Goal: Transaction & Acquisition: Download file/media

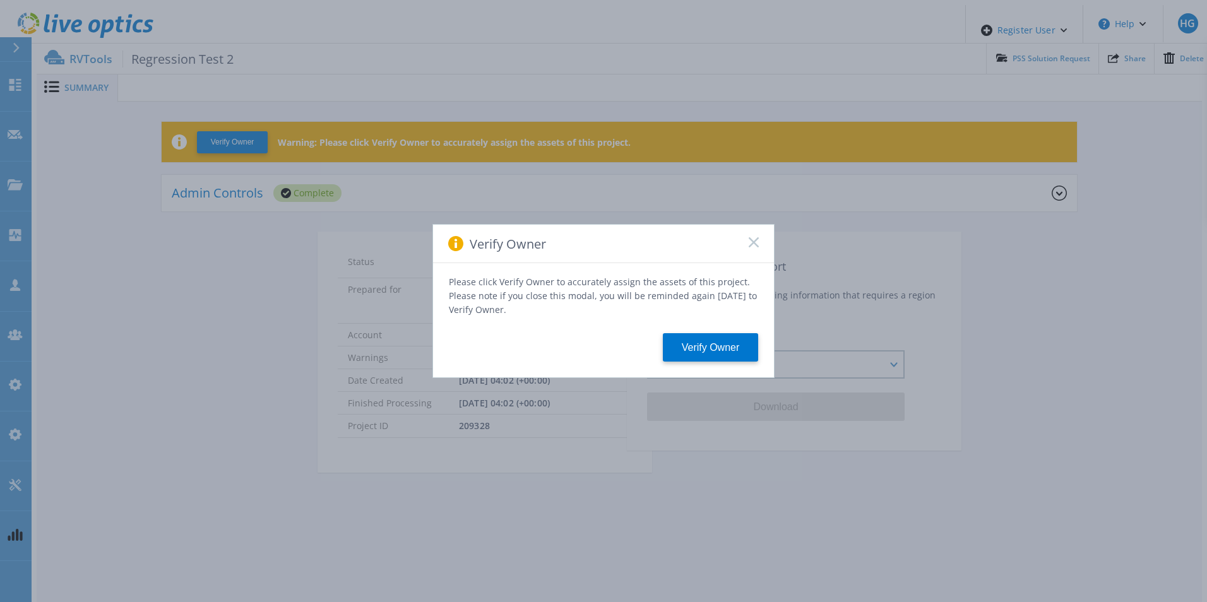
click at [751, 247] on rect at bounding box center [753, 242] width 11 height 11
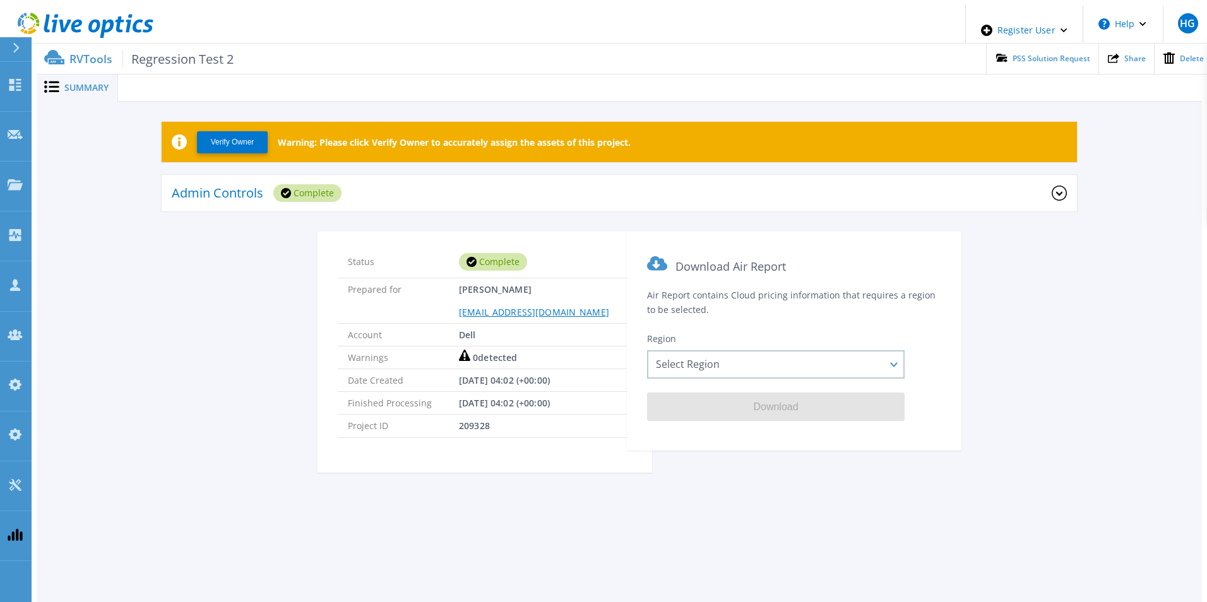
click at [480, 179] on div "Admin Controls Complete" at bounding box center [612, 193] width 880 height 35
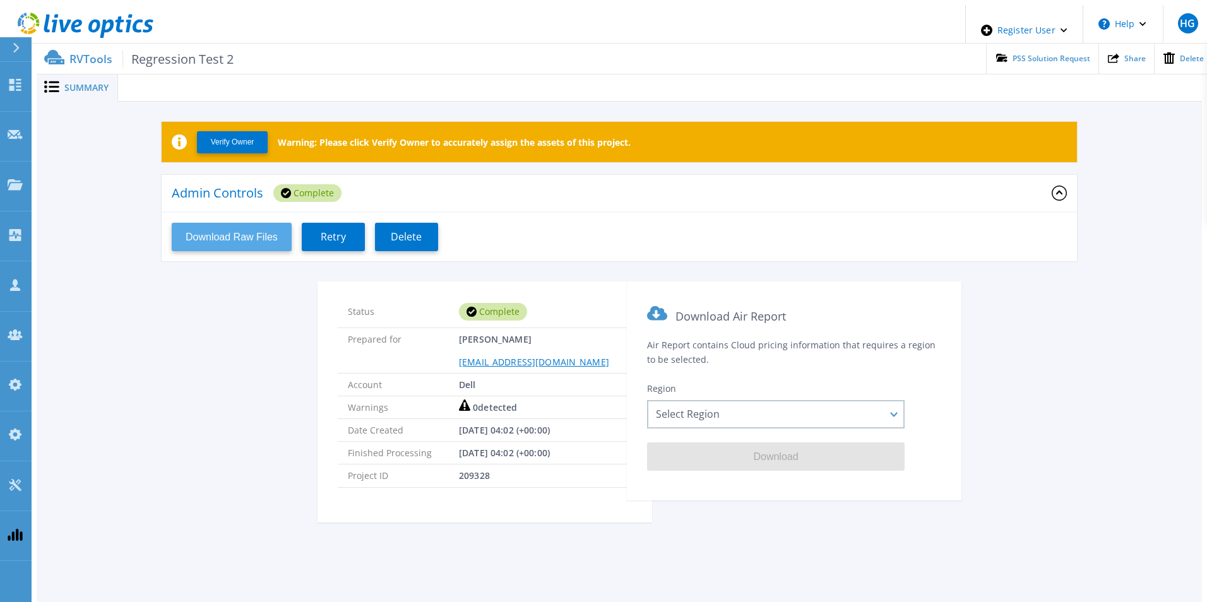
click at [249, 232] on button "Download Raw Files" at bounding box center [232, 237] width 120 height 28
click at [727, 258] on div "Admin Controls Complete Download Raw Files Retry Delete" at bounding box center [619, 228] width 915 height 107
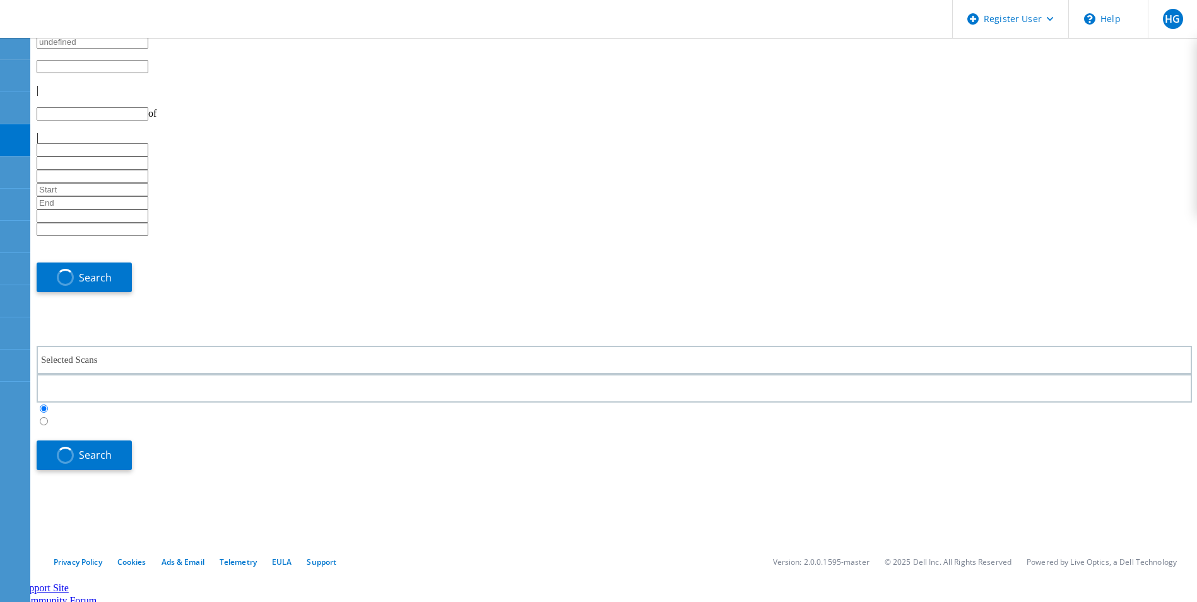
type input "1"
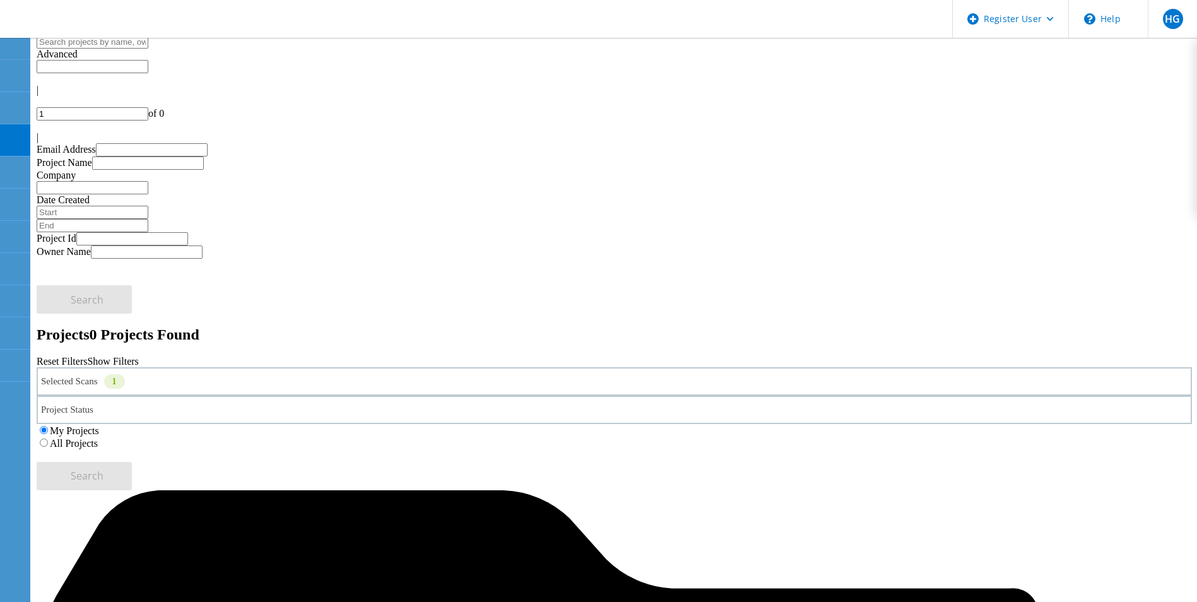
click at [314, 367] on div "Selected Scans 1" at bounding box center [615, 381] width 1156 height 28
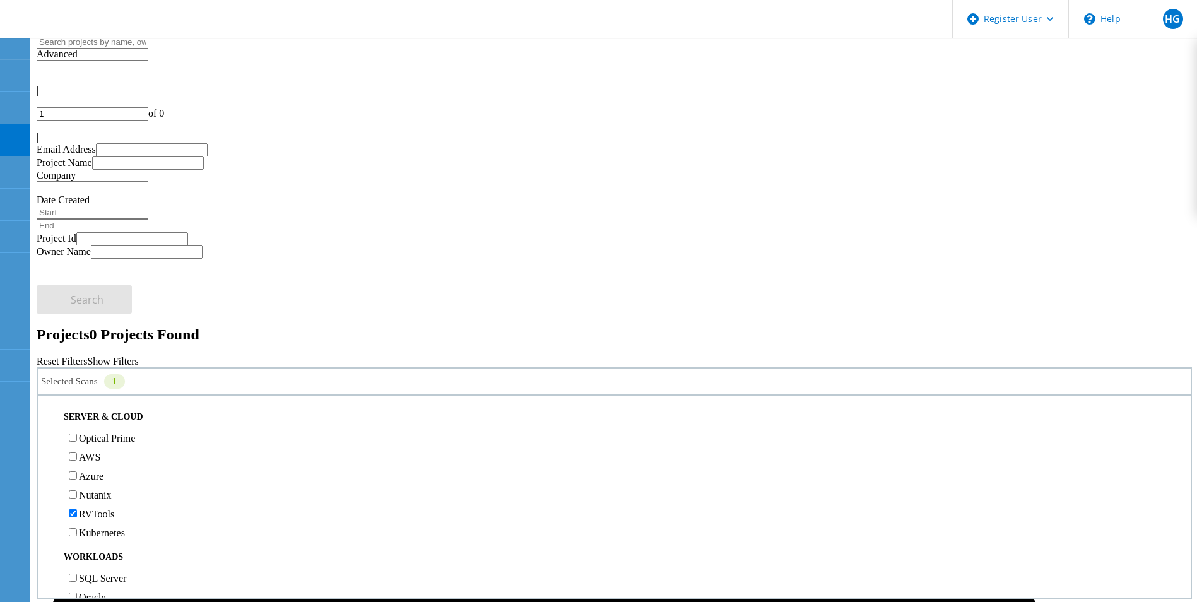
click at [98, 438] on label "All Projects" at bounding box center [74, 443] width 48 height 11
click at [48, 439] on input "All Projects" at bounding box center [44, 443] width 8 height 8
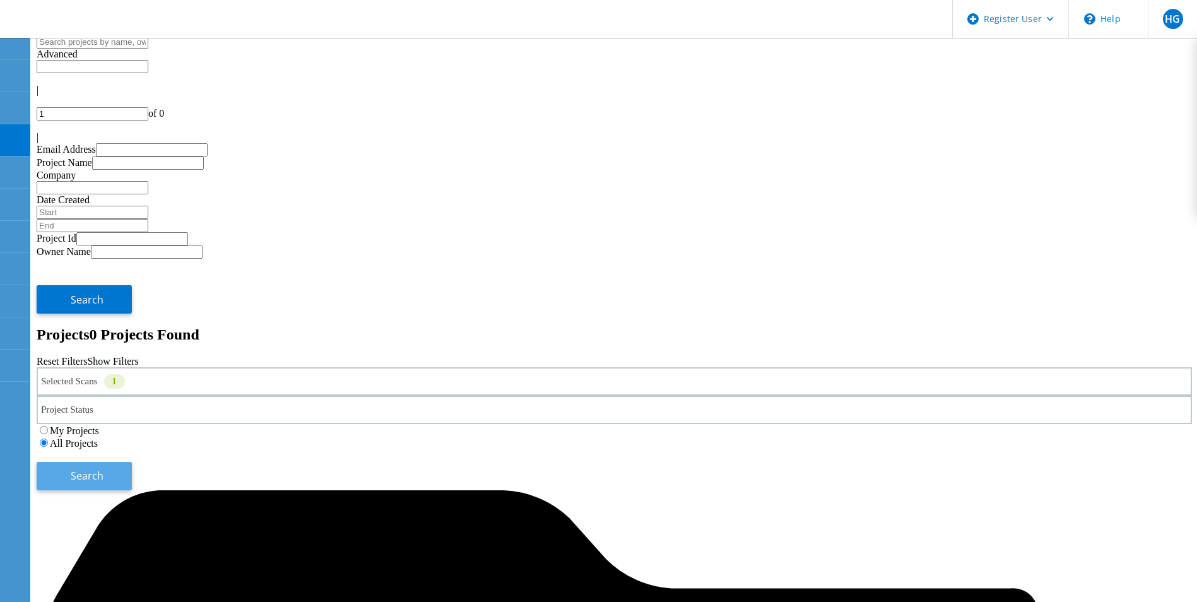
click at [132, 462] on button "Search" at bounding box center [84, 476] width 95 height 28
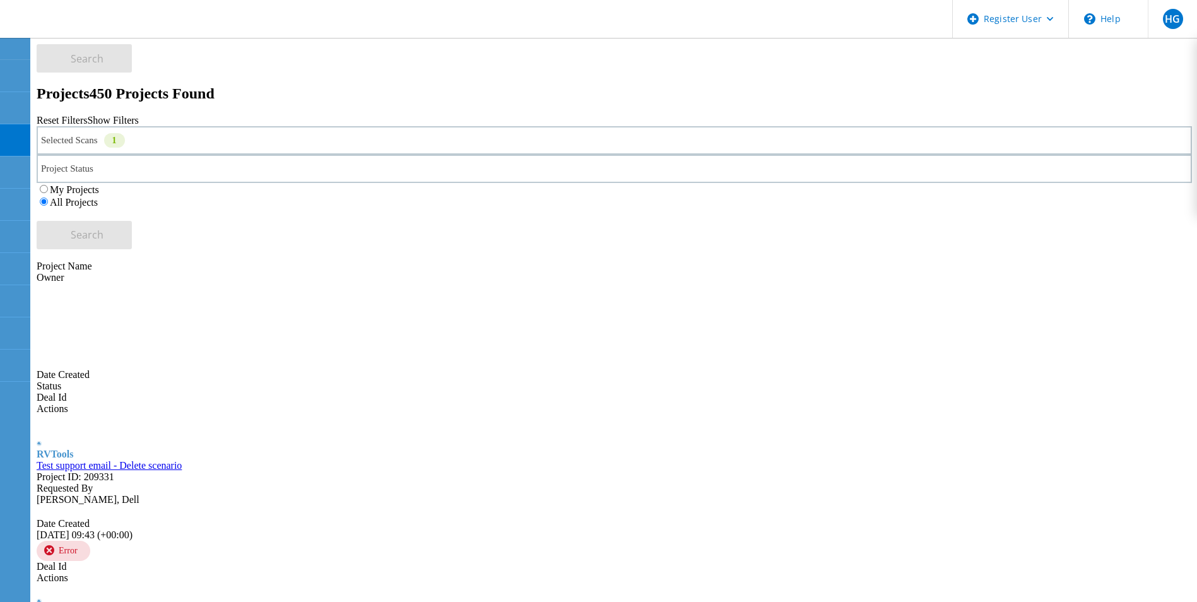
scroll to position [252, 0]
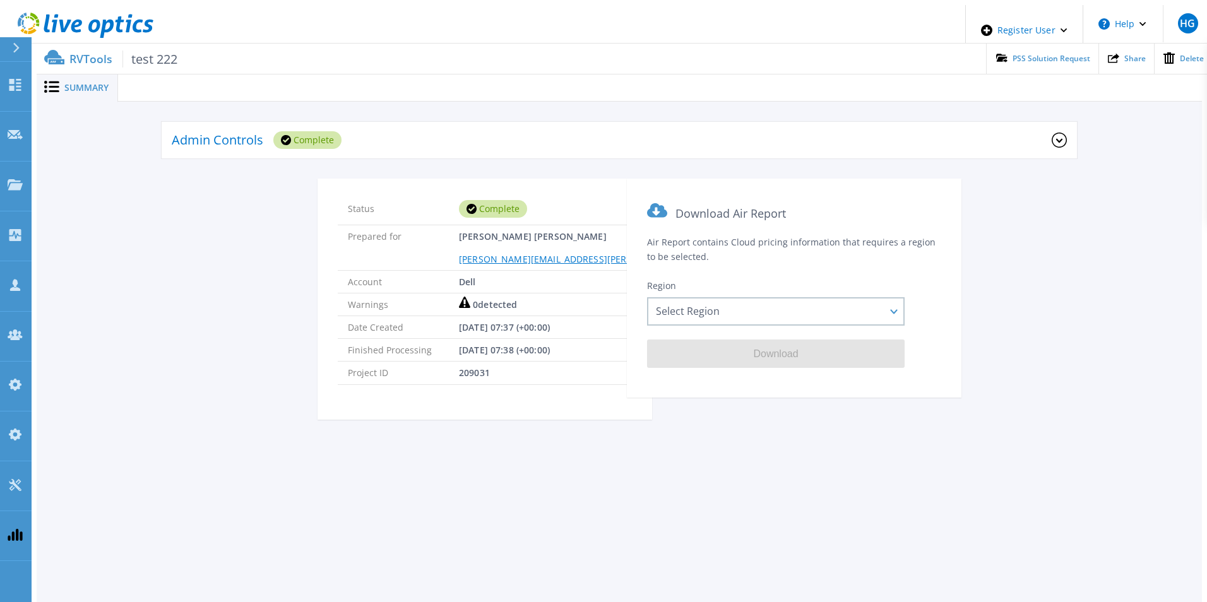
click at [466, 131] on div "Admin Controls Complete" at bounding box center [612, 140] width 880 height 35
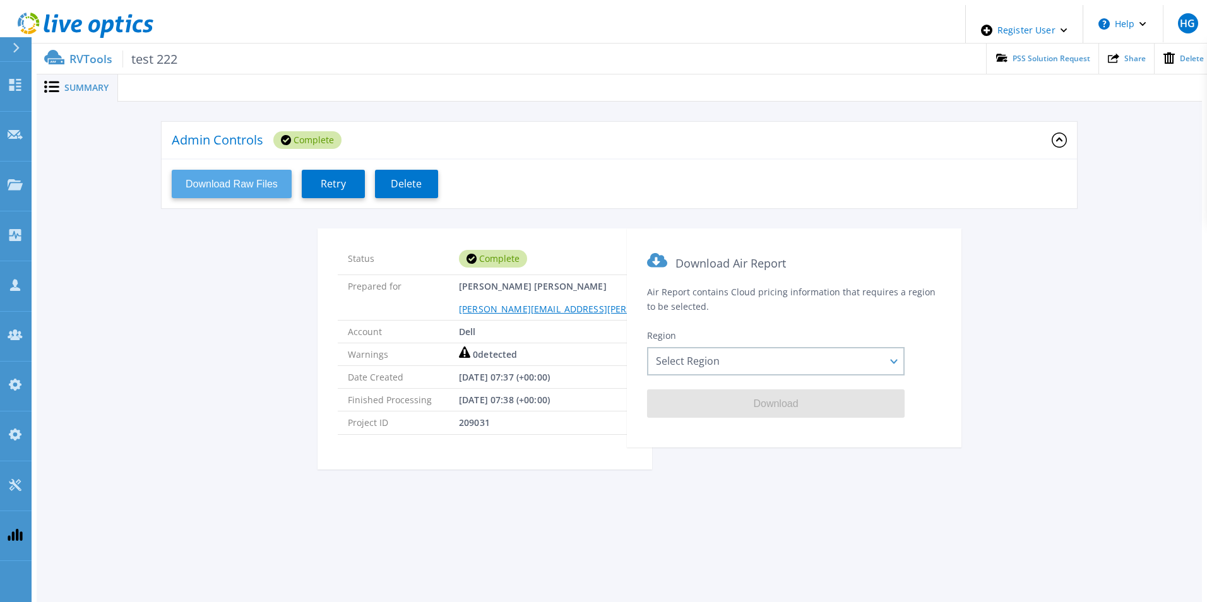
click at [262, 174] on button "Download Raw Files" at bounding box center [232, 184] width 120 height 28
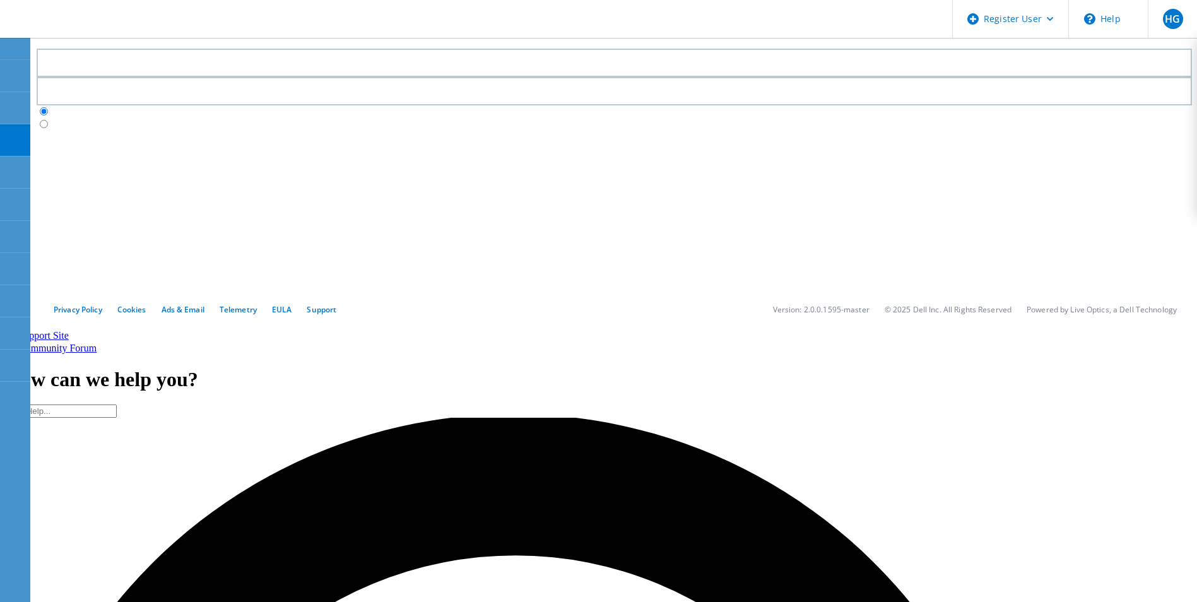
type input "1"
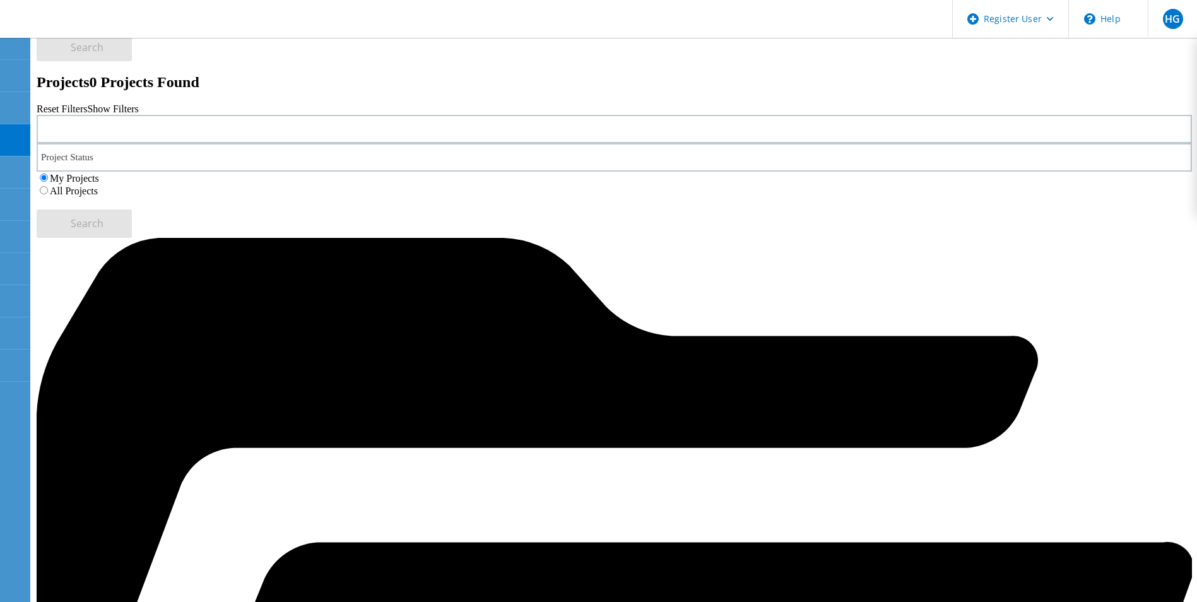
scroll to position [35, 0]
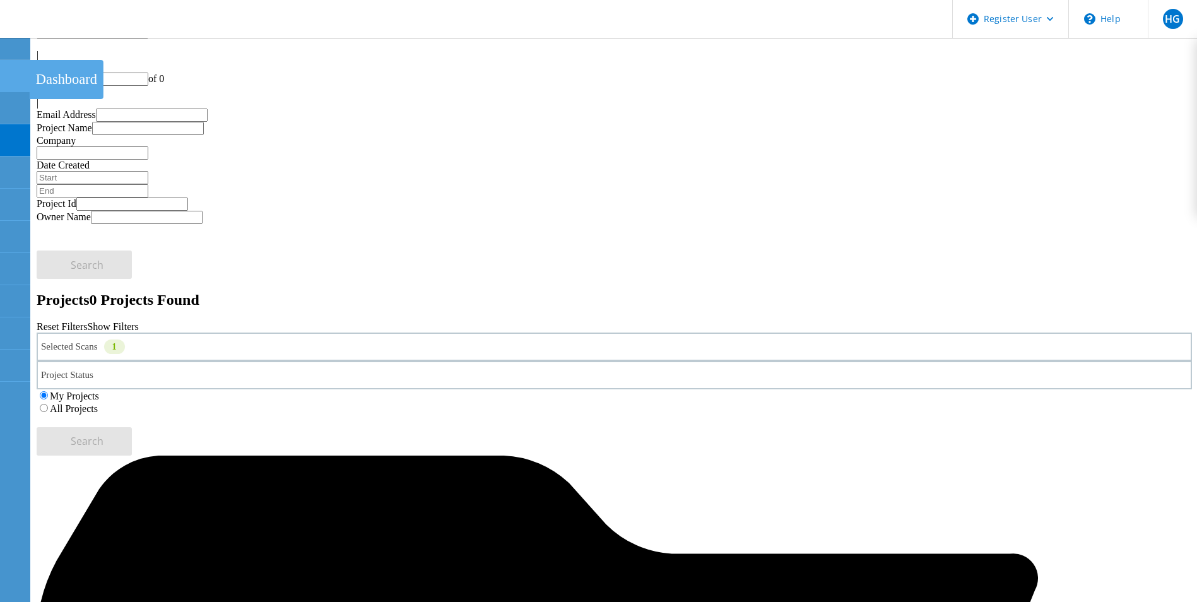
click at [7, 70] on use at bounding box center [7, 70] width 0 height 0
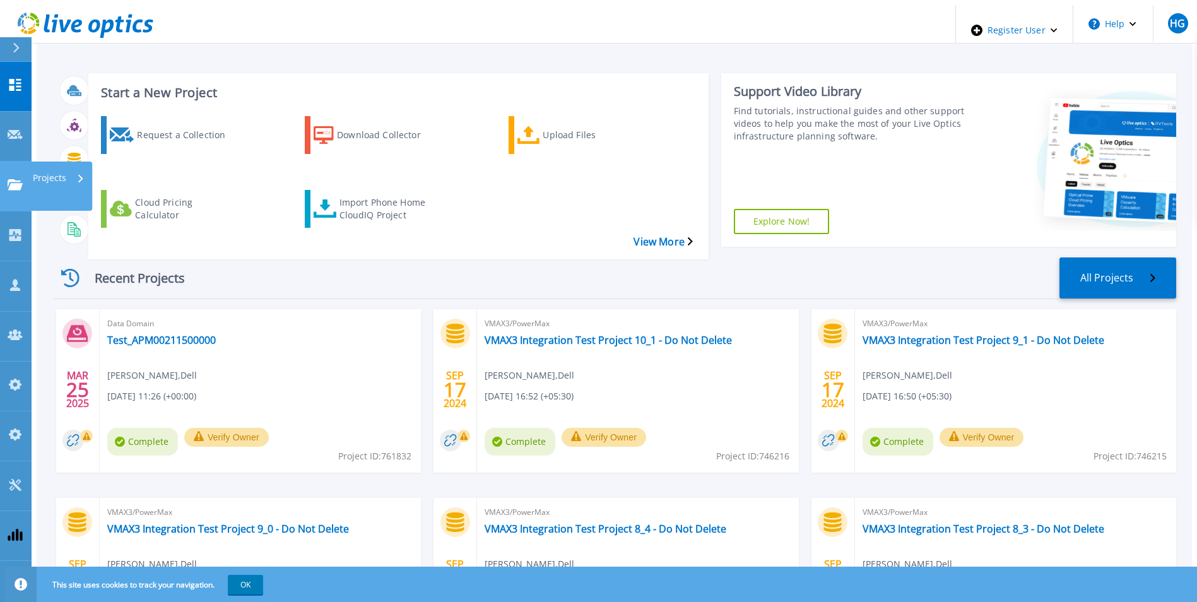
click at [11, 179] on icon at bounding box center [15, 184] width 15 height 11
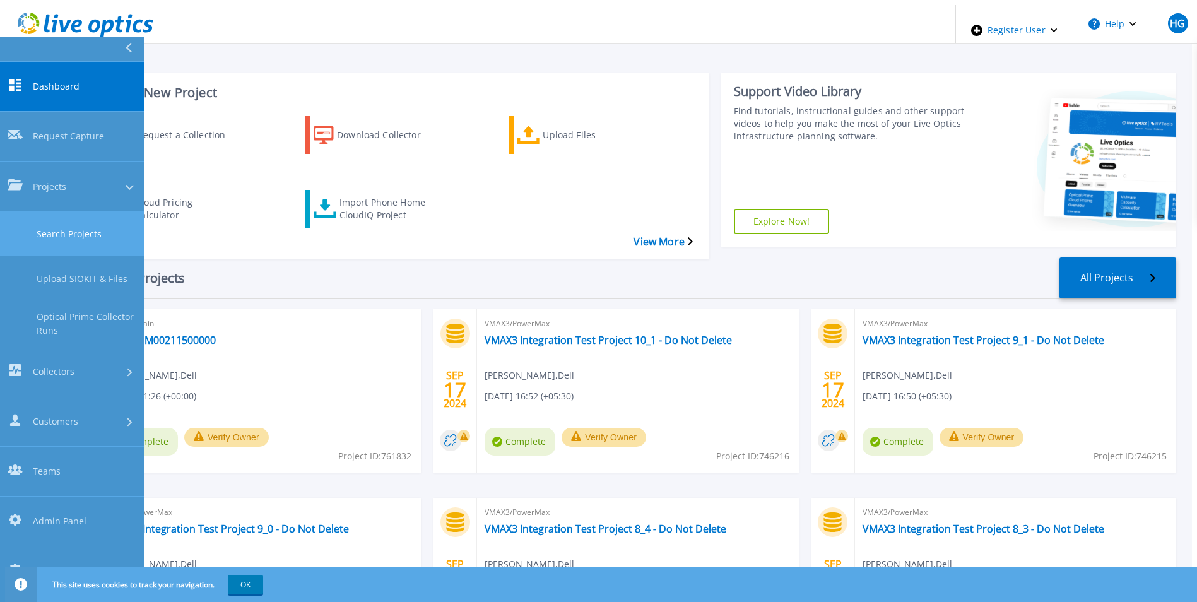
click at [93, 211] on link "Search Projects" at bounding box center [72, 233] width 144 height 45
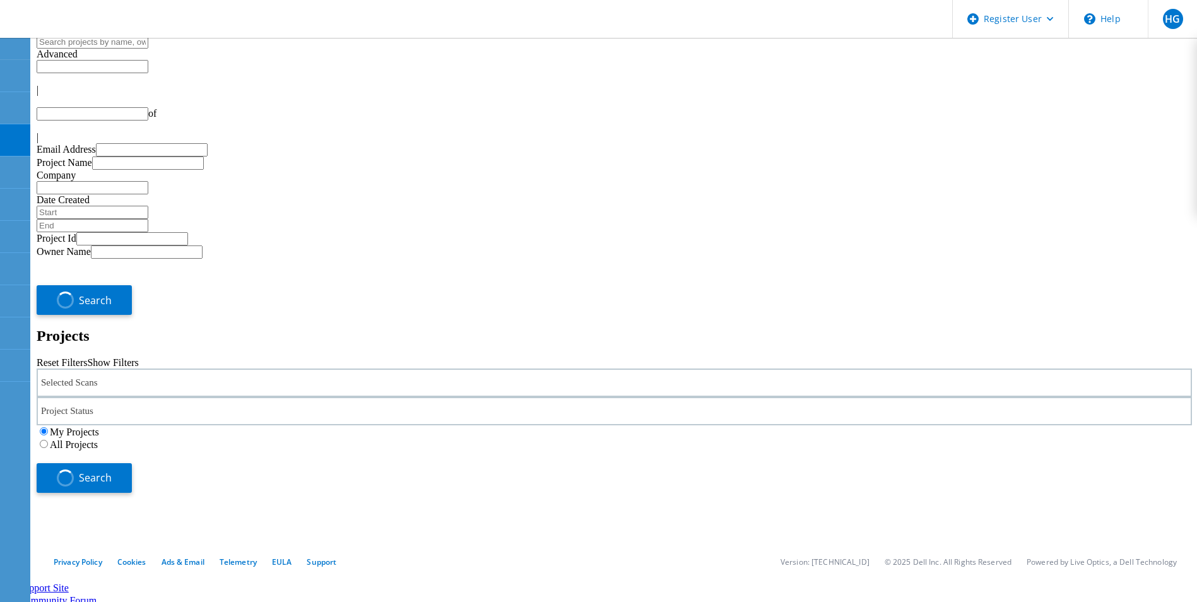
type input "1"
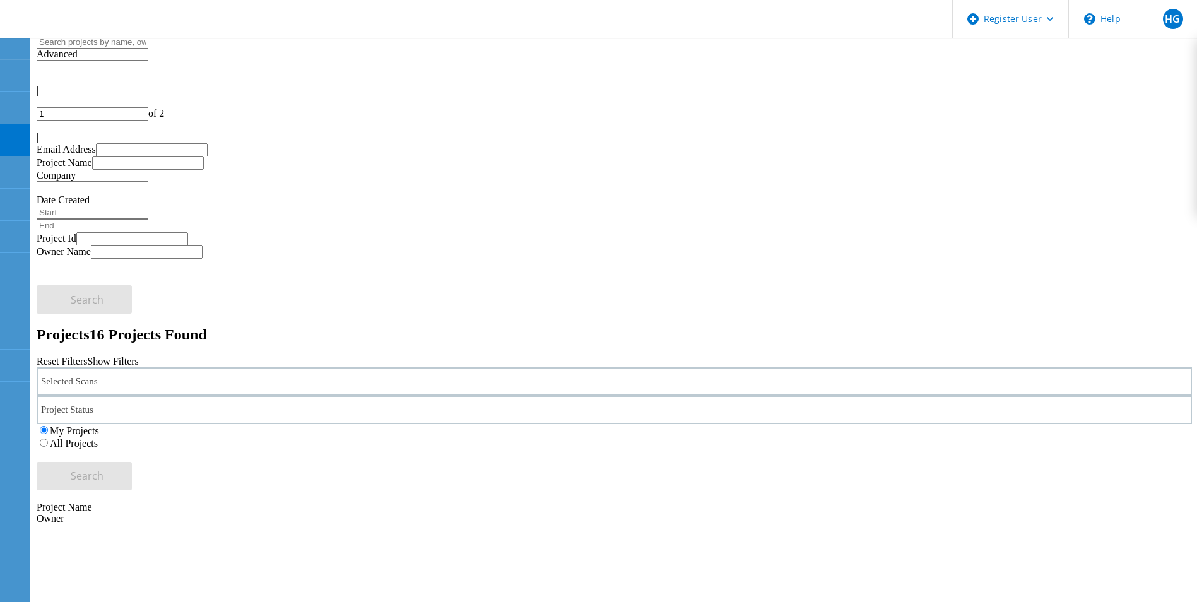
click at [300, 367] on div "Selected Scans" at bounding box center [615, 381] width 1156 height 28
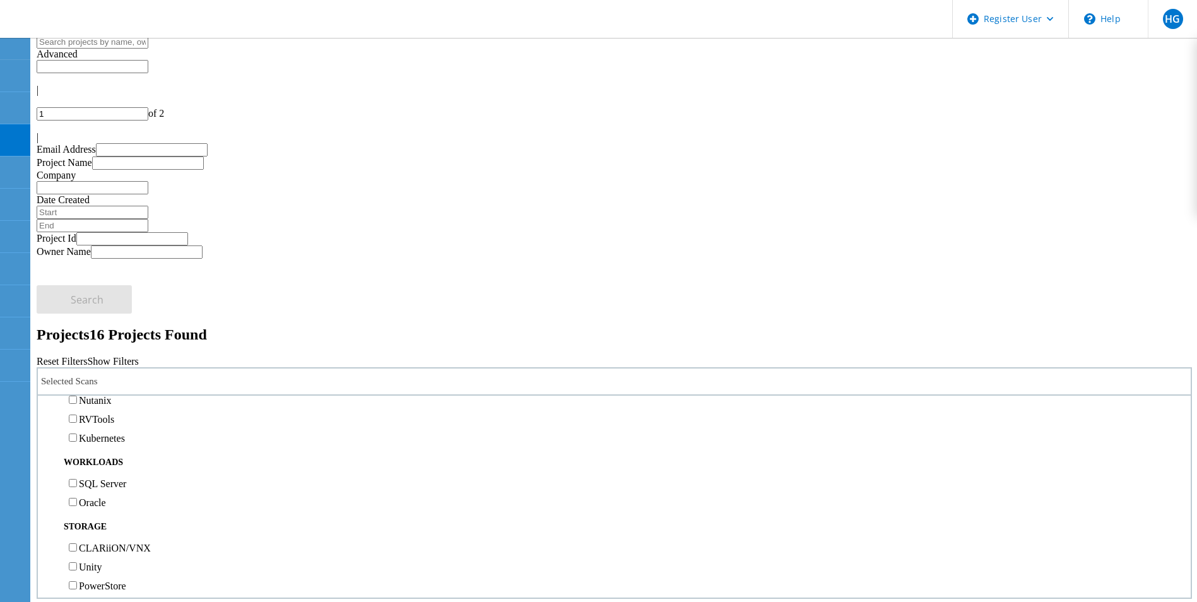
scroll to position [32, 0]
click at [103, 477] on label "RVTools" at bounding box center [96, 482] width 35 height 11
click at [77, 478] on input "RVTools" at bounding box center [73, 482] width 8 height 8
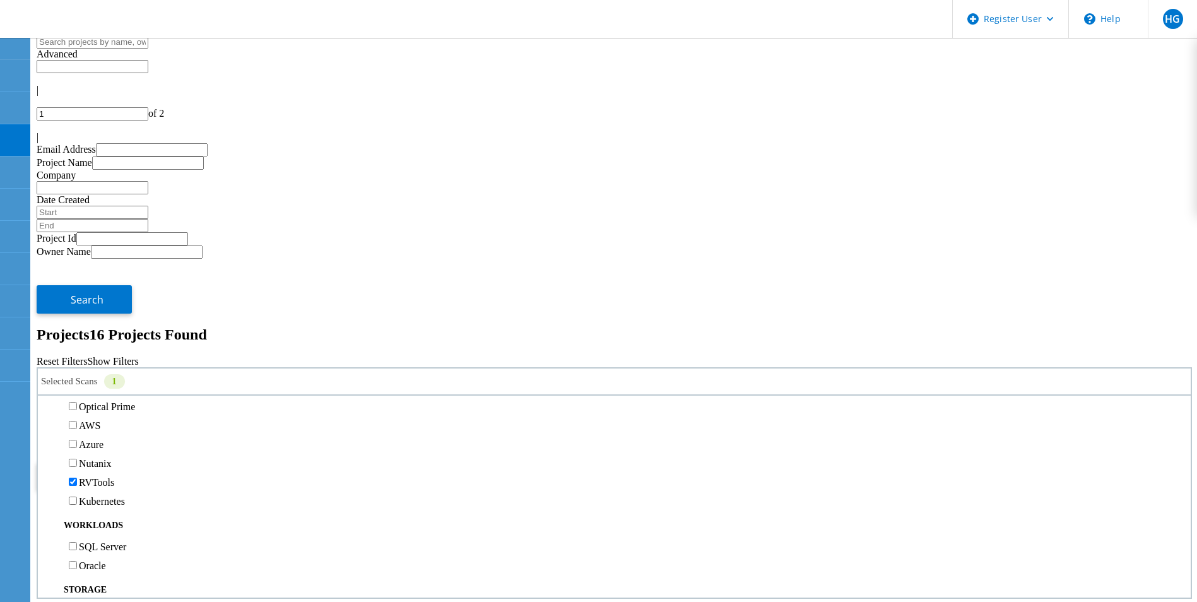
click at [98, 438] on label "All Projects" at bounding box center [74, 443] width 48 height 11
click at [48, 439] on input "All Projects" at bounding box center [44, 443] width 8 height 8
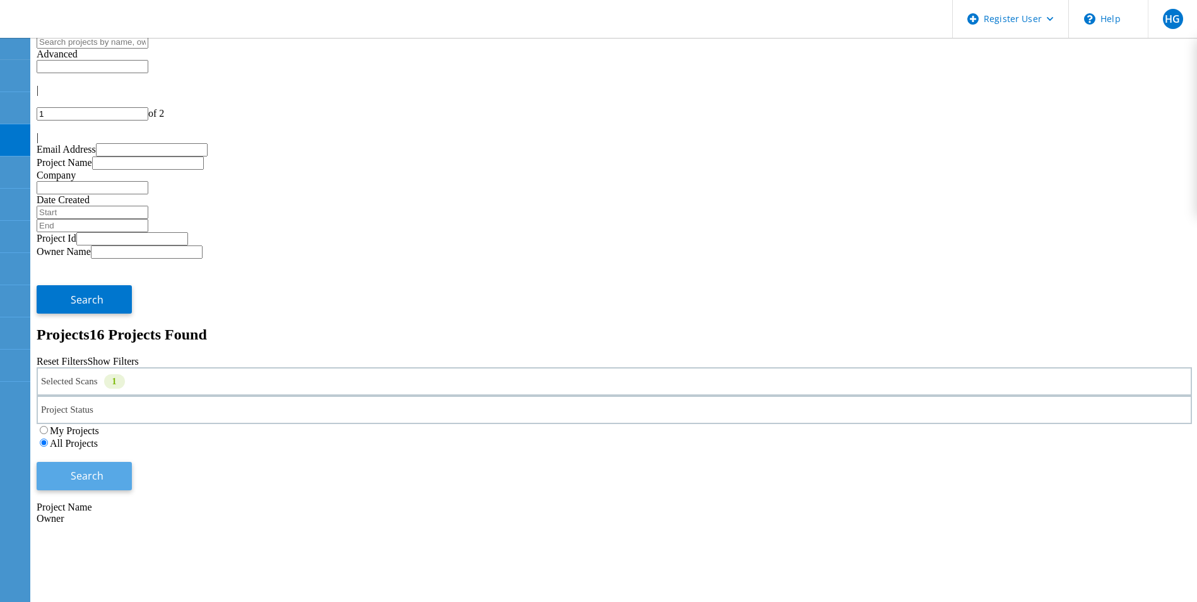
click at [132, 462] on button "Search" at bounding box center [84, 476] width 95 height 28
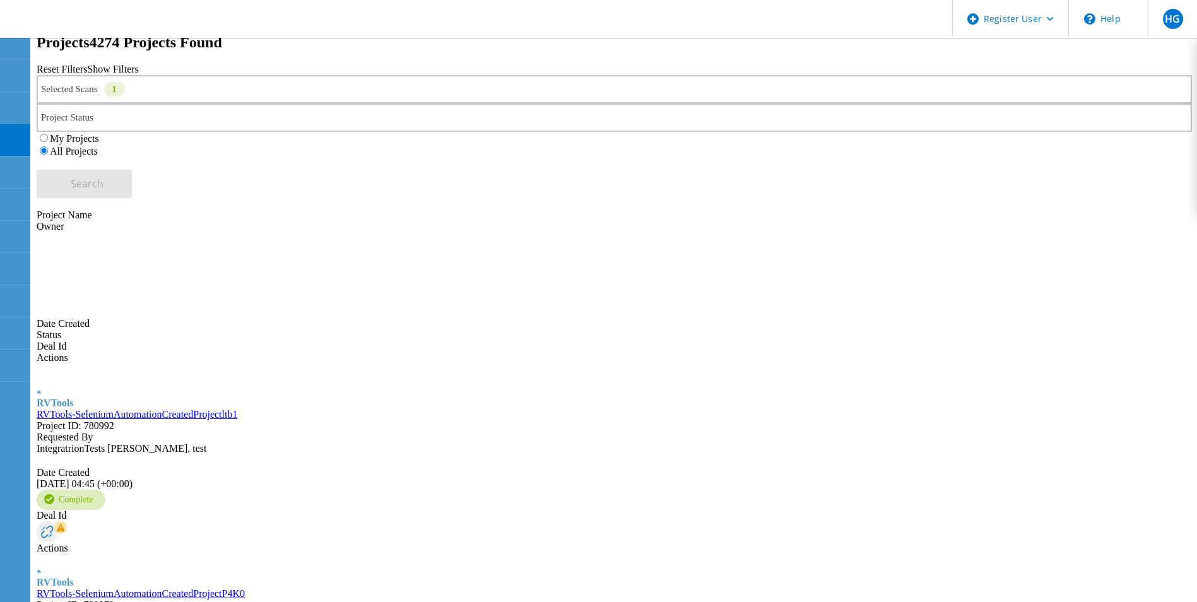
scroll to position [324, 0]
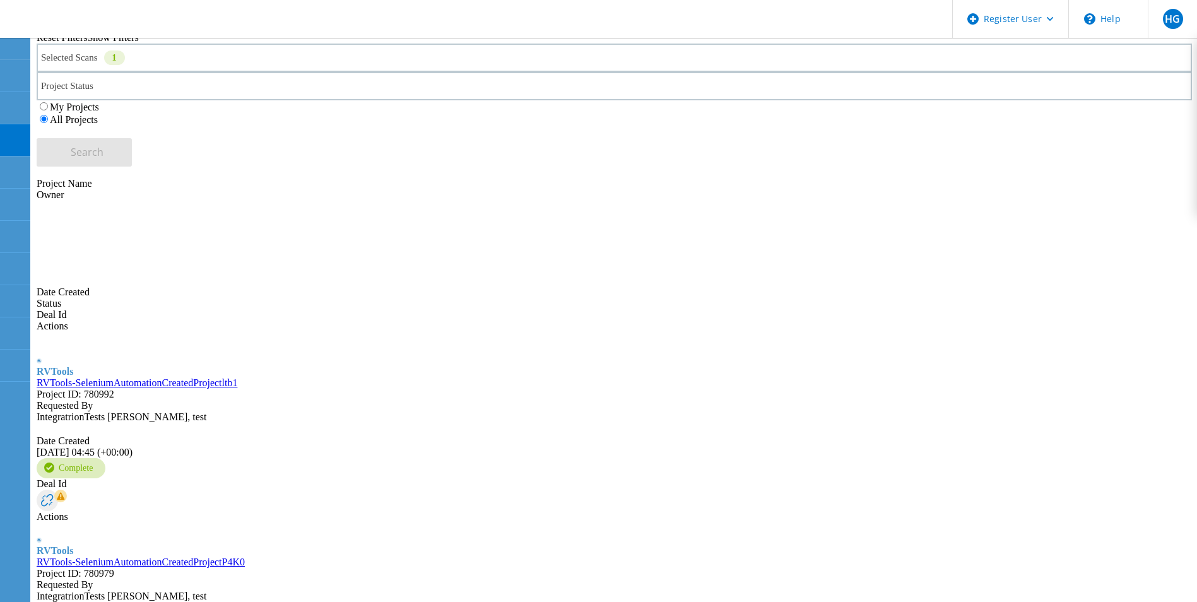
type input "Show 40 Projects"
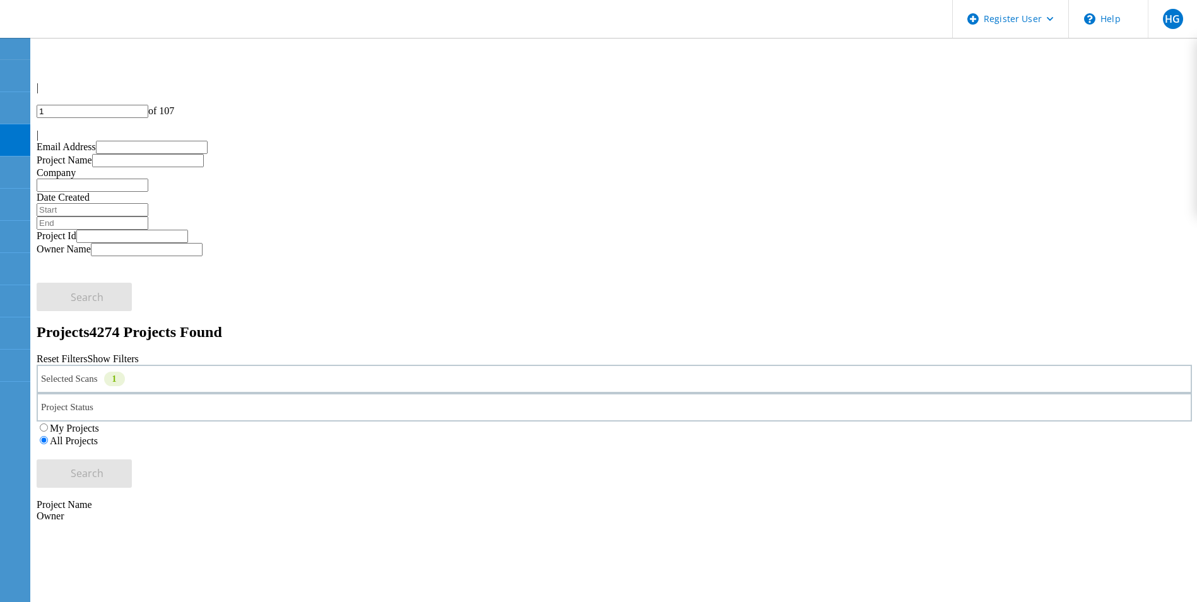
scroll to position [0, 0]
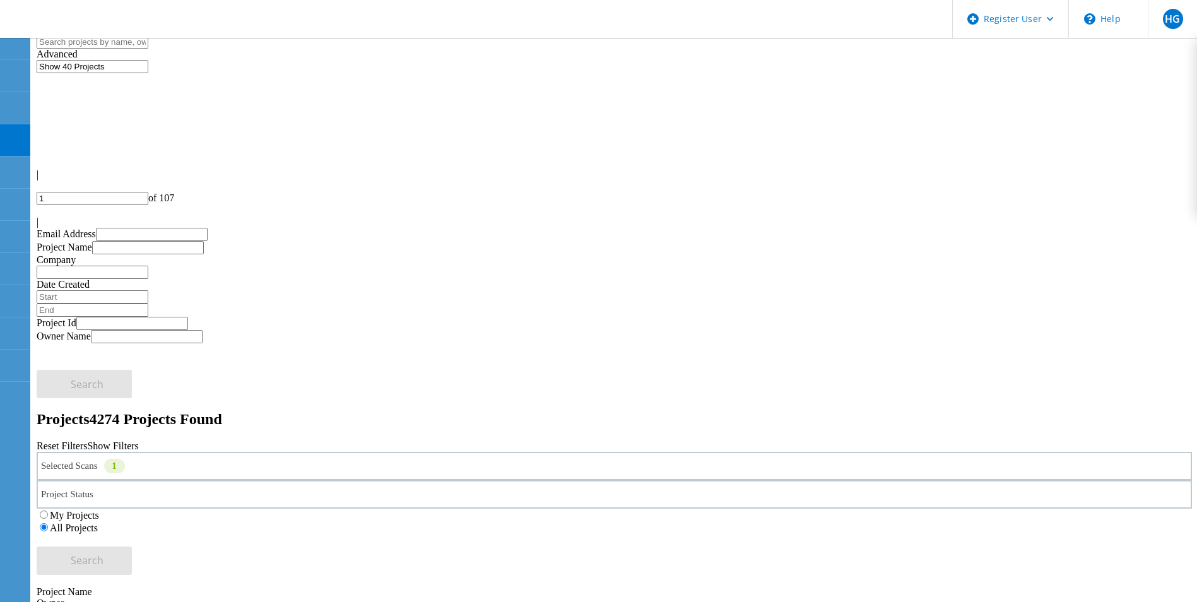
click at [1167, 205] on div at bounding box center [615, 210] width 1156 height 11
click at [1166, 205] on div at bounding box center [615, 210] width 1156 height 11
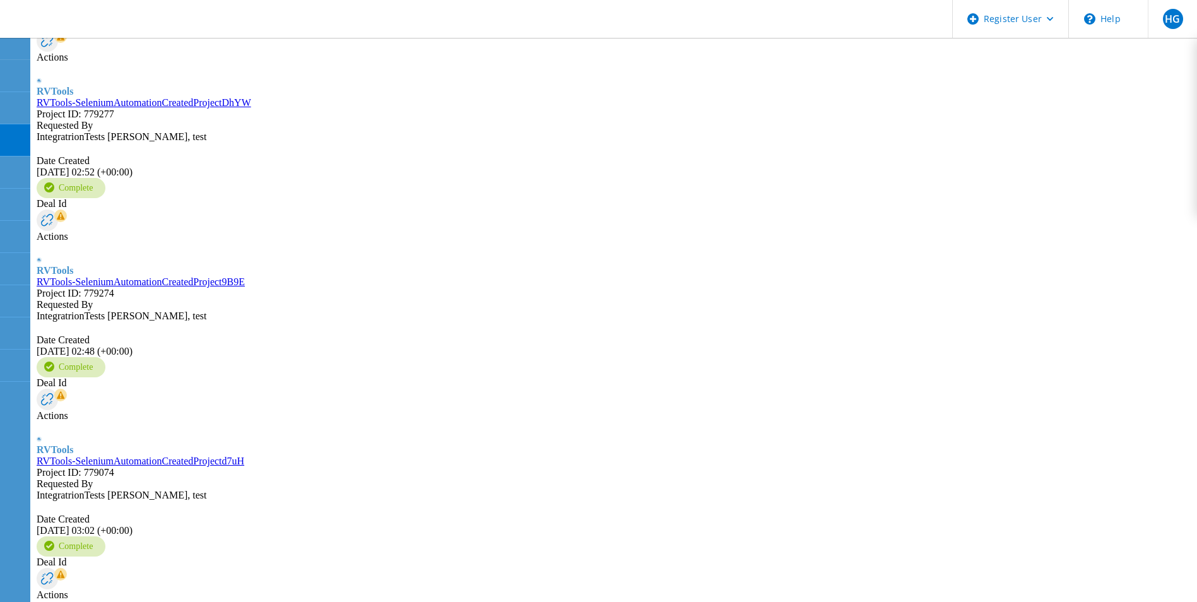
scroll to position [2255, 0]
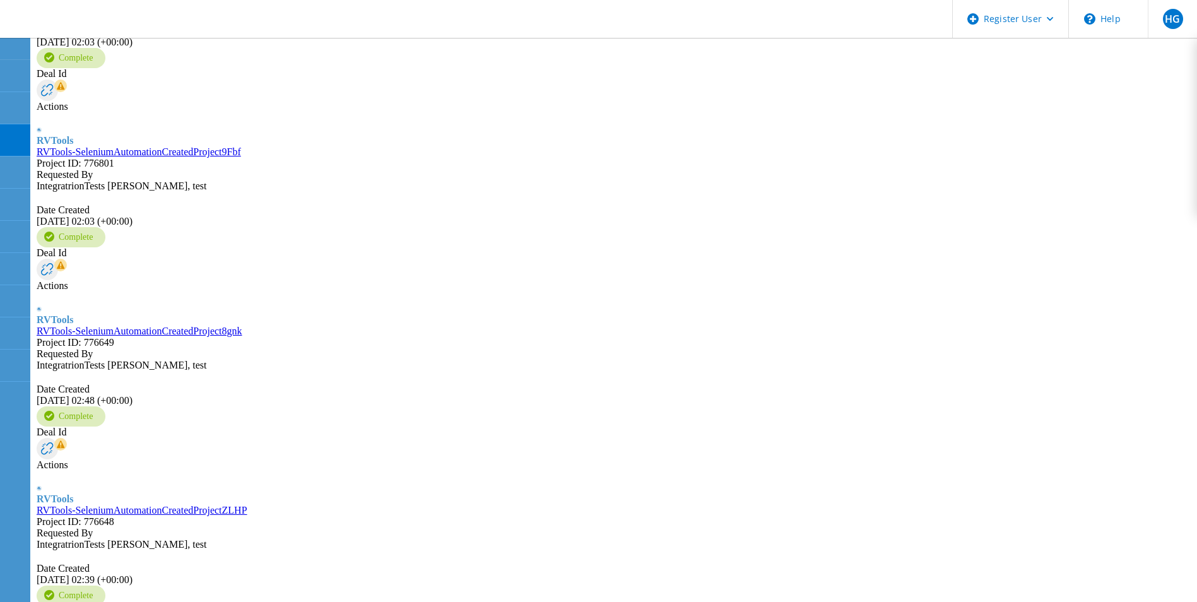
type input "7"
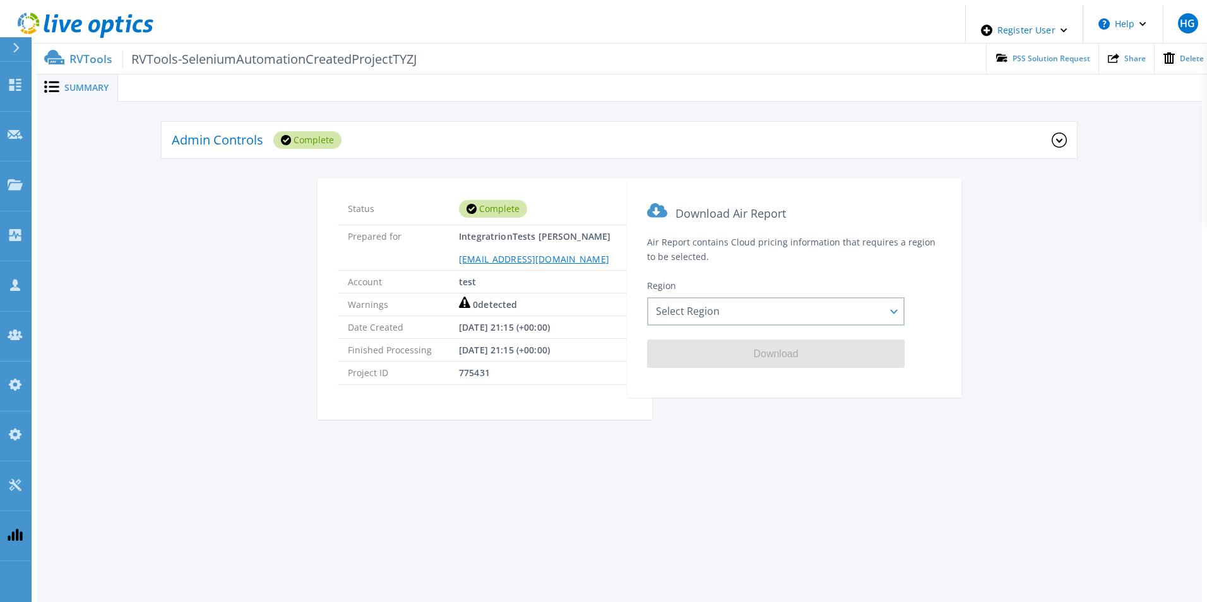
click at [389, 133] on div "Admin Controls Complete" at bounding box center [612, 140] width 880 height 35
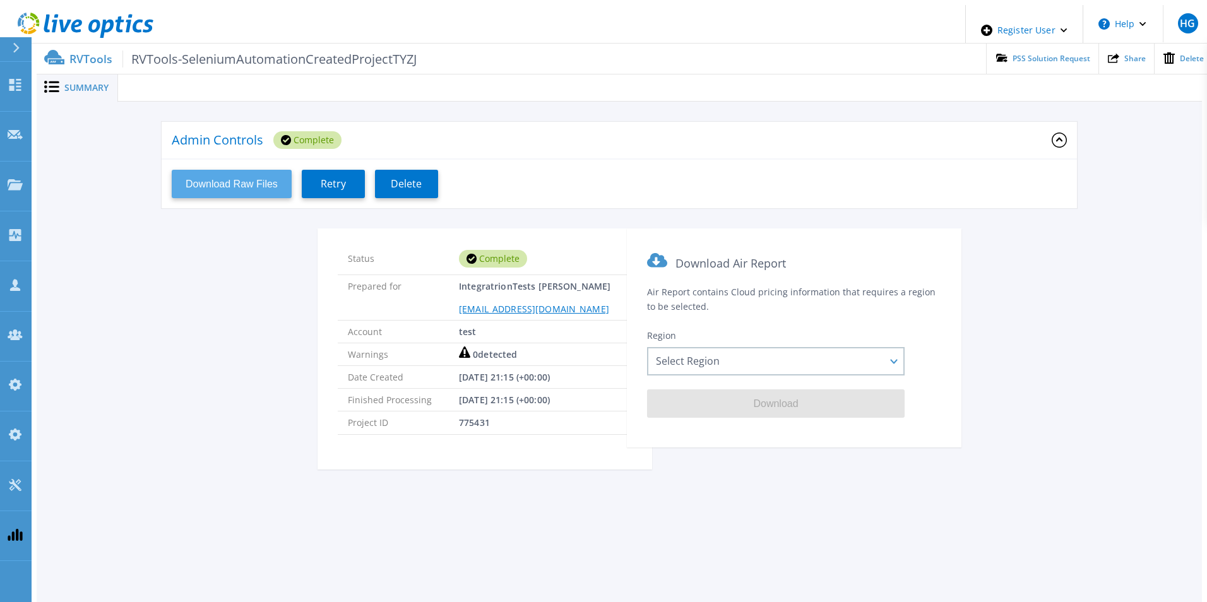
click at [273, 179] on button "Download Raw Files" at bounding box center [232, 184] width 120 height 28
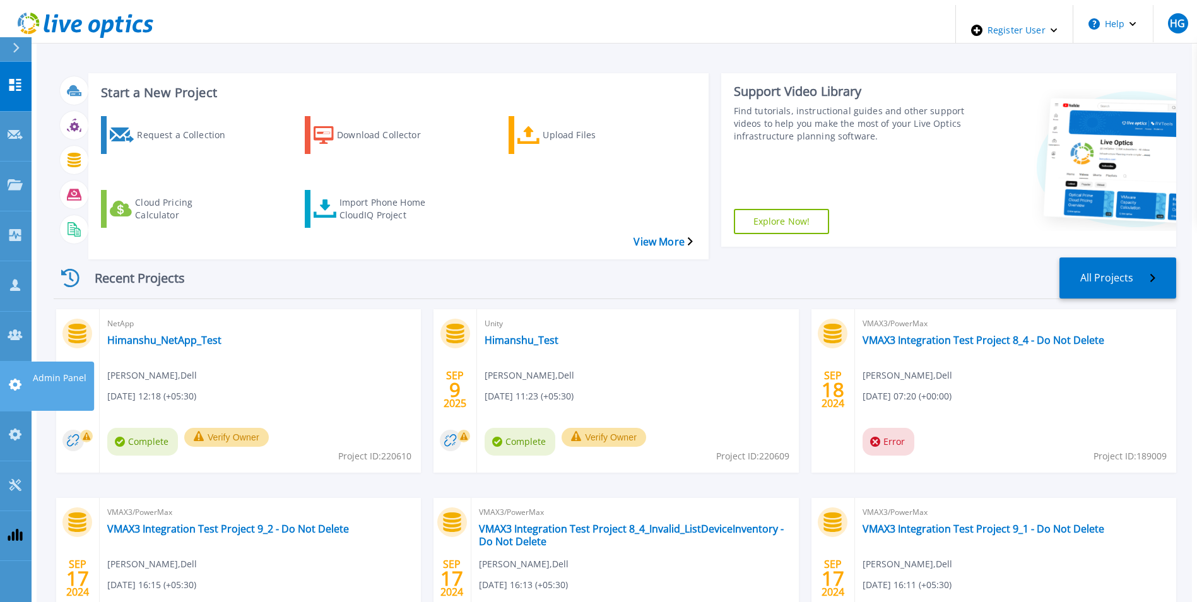
click at [18, 379] on icon at bounding box center [15, 385] width 13 height 12
click at [10, 44] on button at bounding box center [16, 49] width 32 height 25
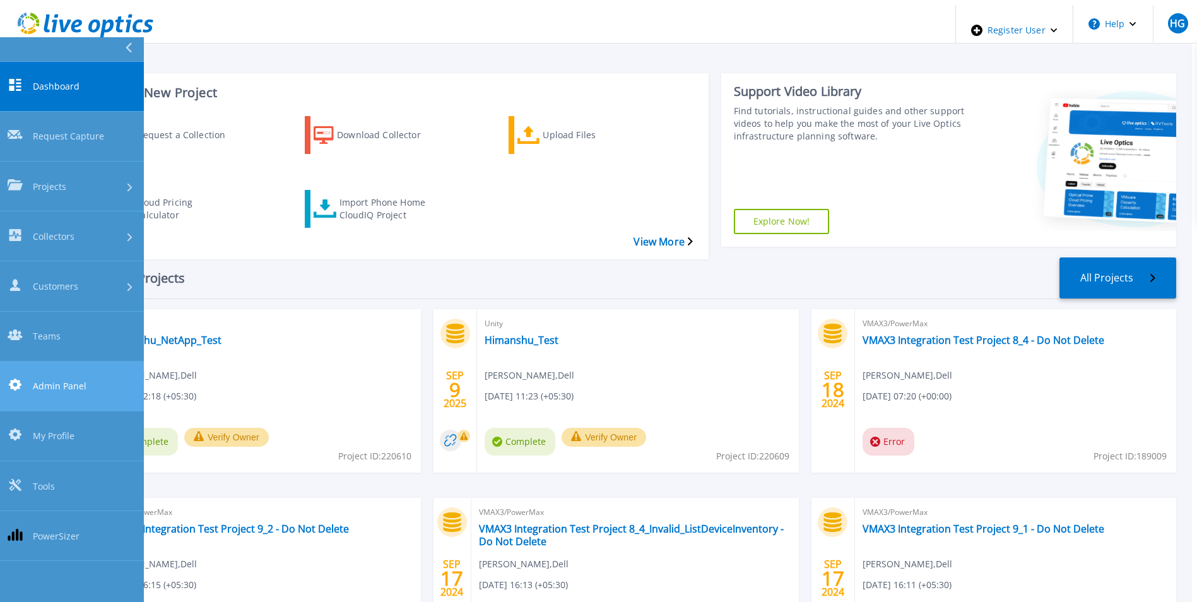
click at [96, 362] on link "Admin Panel Admin Panel" at bounding box center [72, 387] width 144 height 50
